Goal: Information Seeking & Learning: Find specific fact

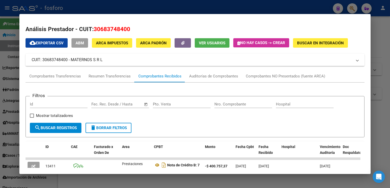
scroll to position [51, 0]
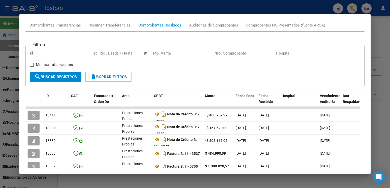
click at [389, 85] on html "menu - fosforo person Firma Express Inicio Instructivos Contacto OS Reportes In…" at bounding box center [195, 94] width 390 height 188
drag, startPoint x: 384, startPoint y: 85, endPoint x: 241, endPoint y: 85, distance: 142.3
click at [383, 85] on div at bounding box center [195, 94] width 390 height 188
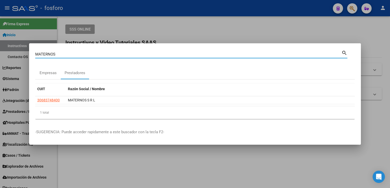
drag, startPoint x: 81, startPoint y: 54, endPoint x: 0, endPoint y: 57, distance: 80.4
click at [0, 58] on html "menu - fosforo person Firma Express Inicio Instructivos Contacto OS Reportes In…" at bounding box center [195, 94] width 390 height 188
type input "[DEMOGRAPHIC_DATA]"
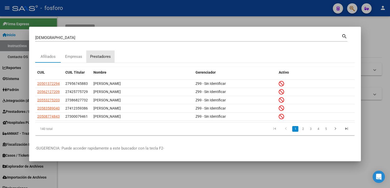
click at [101, 56] on div "Prestadores" at bounding box center [100, 57] width 21 height 6
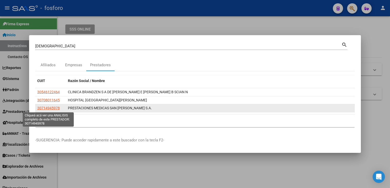
click at [48, 108] on span "30714945978" at bounding box center [48, 108] width 22 height 4
type textarea "30714945978"
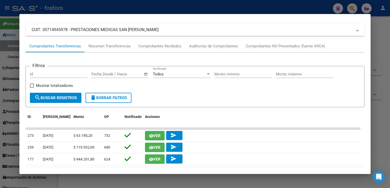
scroll to position [0, 0]
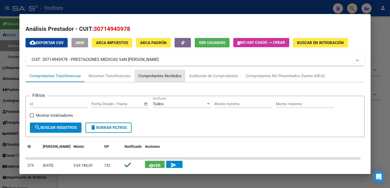
click at [167, 80] on div "Comprobantes Recibidos" at bounding box center [159, 76] width 51 height 12
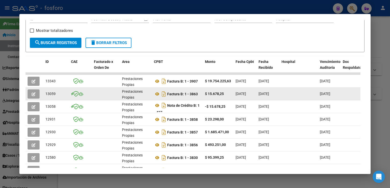
scroll to position [77, 0]
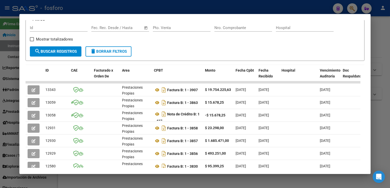
drag, startPoint x: 379, startPoint y: 94, endPoint x: 364, endPoint y: 94, distance: 15.6
click at [379, 94] on div at bounding box center [195, 94] width 390 height 188
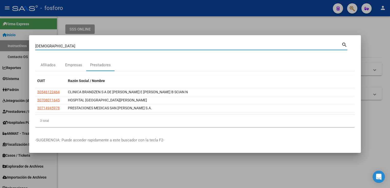
drag, startPoint x: 88, startPoint y: 46, endPoint x: 0, endPoint y: 47, distance: 87.7
click at [0, 53] on html "menu - fosforo person Firma Express Inicio Instructivos Contacto OS Reportes In…" at bounding box center [195, 94] width 390 height 188
type input "PRISAL"
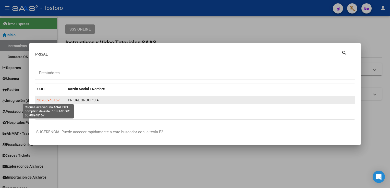
click at [46, 101] on span "30708948167" at bounding box center [48, 100] width 22 height 4
type textarea "30708948167"
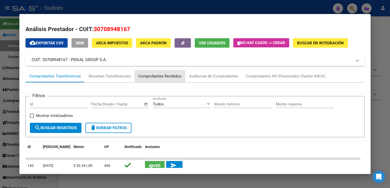
click at [152, 76] on div "Comprobantes Recibidos" at bounding box center [159, 76] width 43 height 6
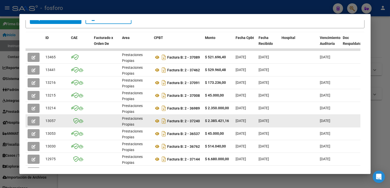
scroll to position [102, 0]
